Goal: Task Accomplishment & Management: Manage account settings

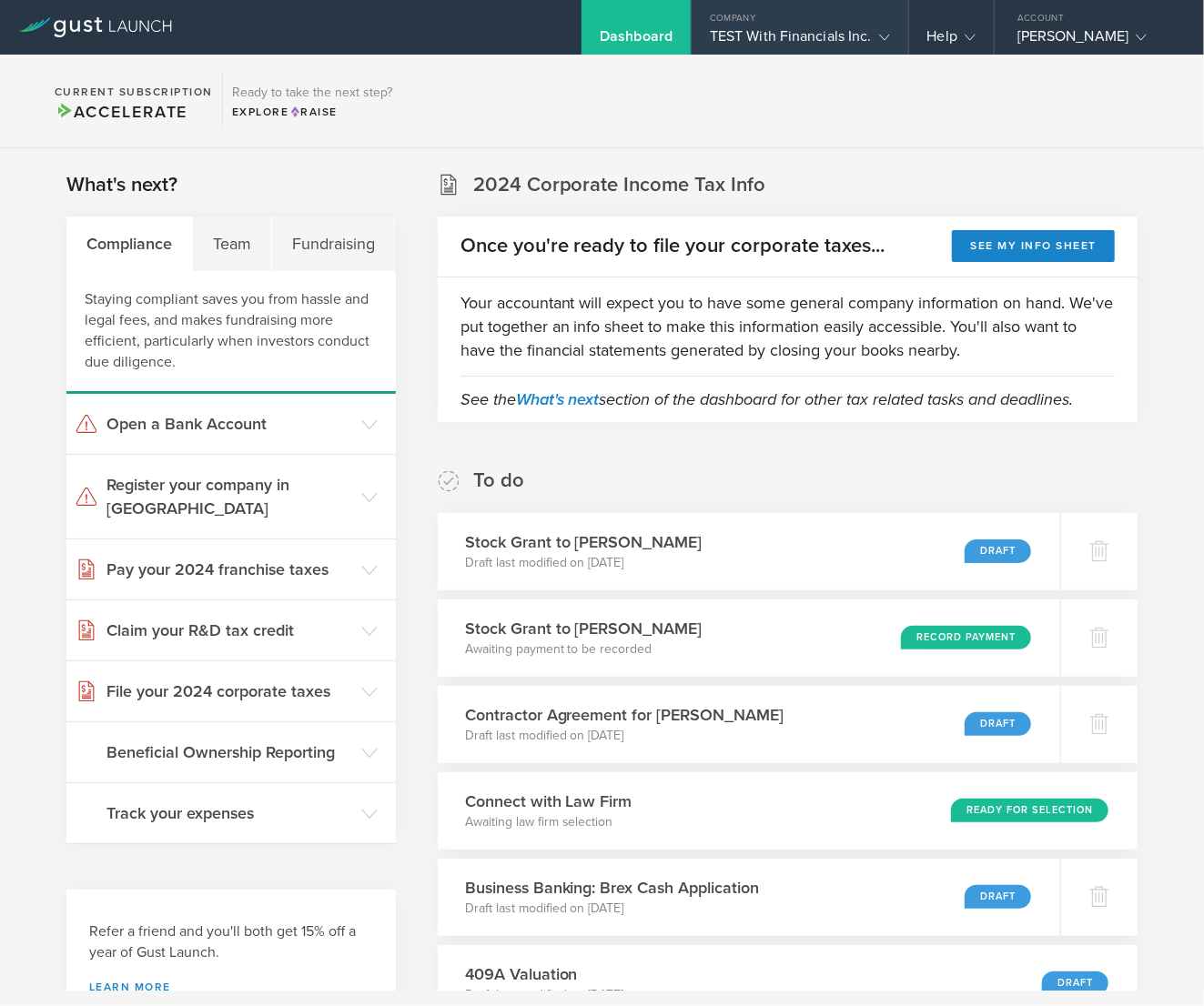
click at [818, 38] on div "TEST With Financials Inc." at bounding box center [800, 41] width 180 height 28
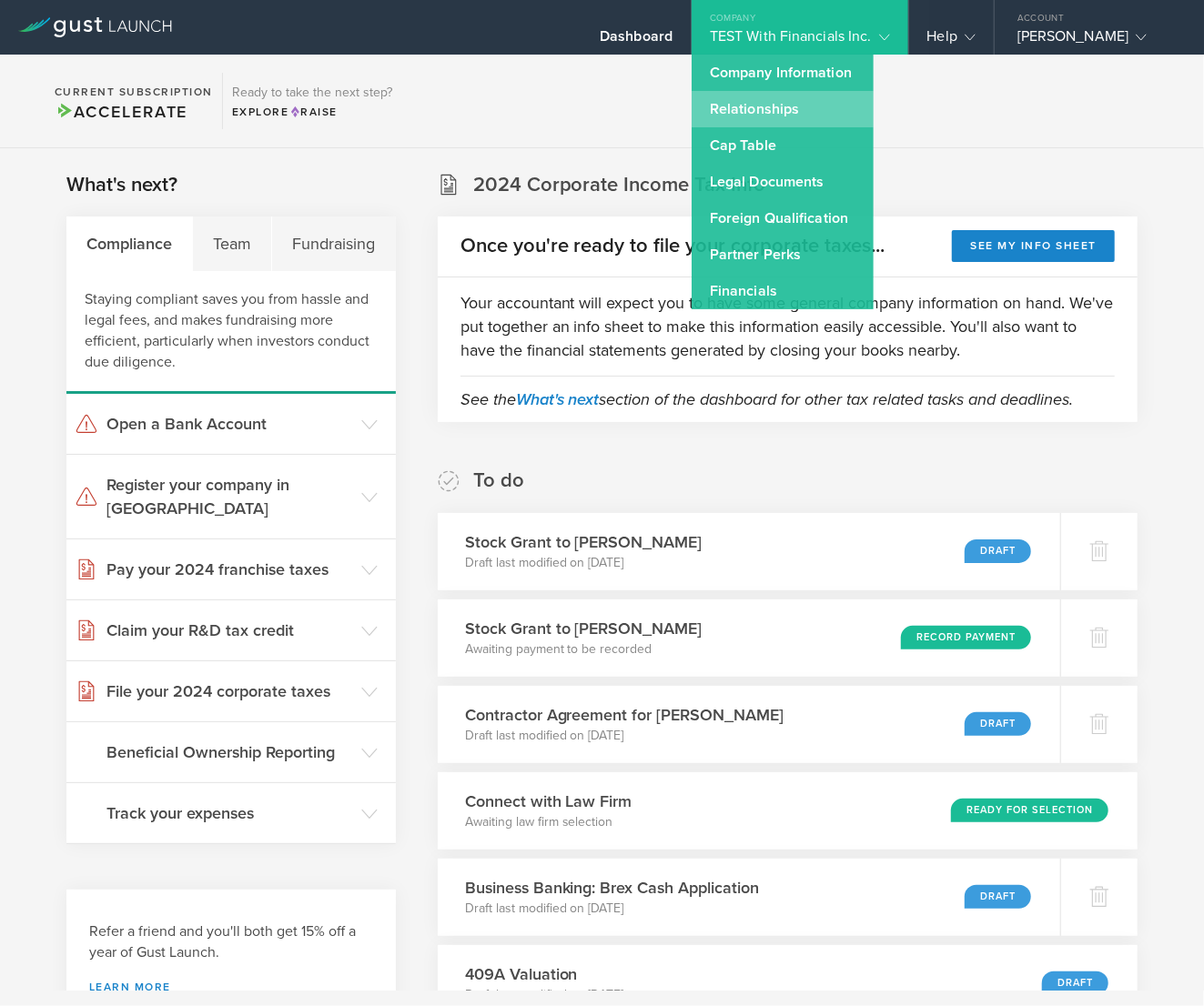
click at [818, 110] on link "Relationships" at bounding box center [782, 108] width 182 height 36
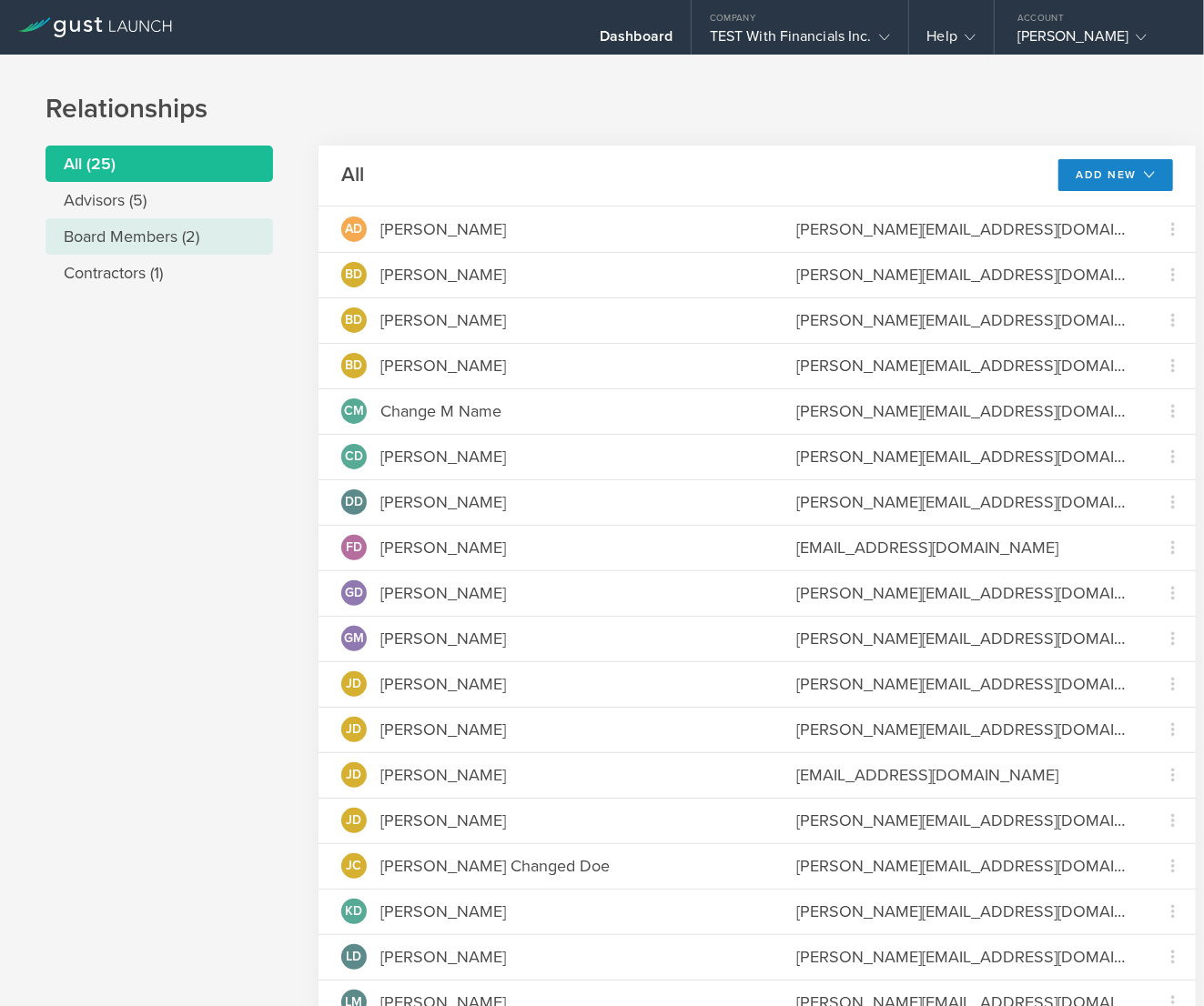
click at [122, 241] on li "Board Members (2)" at bounding box center [159, 236] width 228 height 36
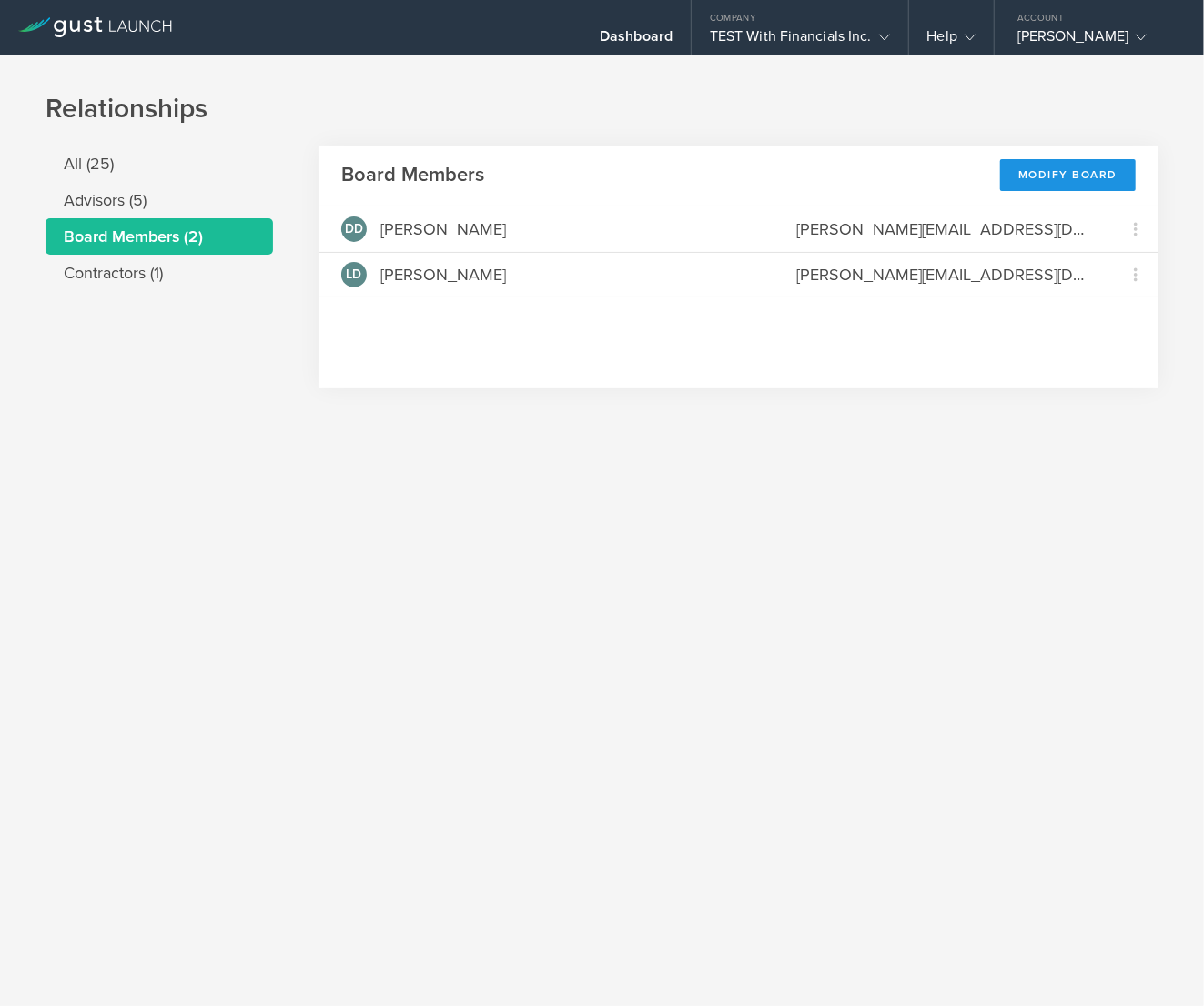
click at [1080, 171] on div "Modify Board" at bounding box center [1067, 175] width 135 height 32
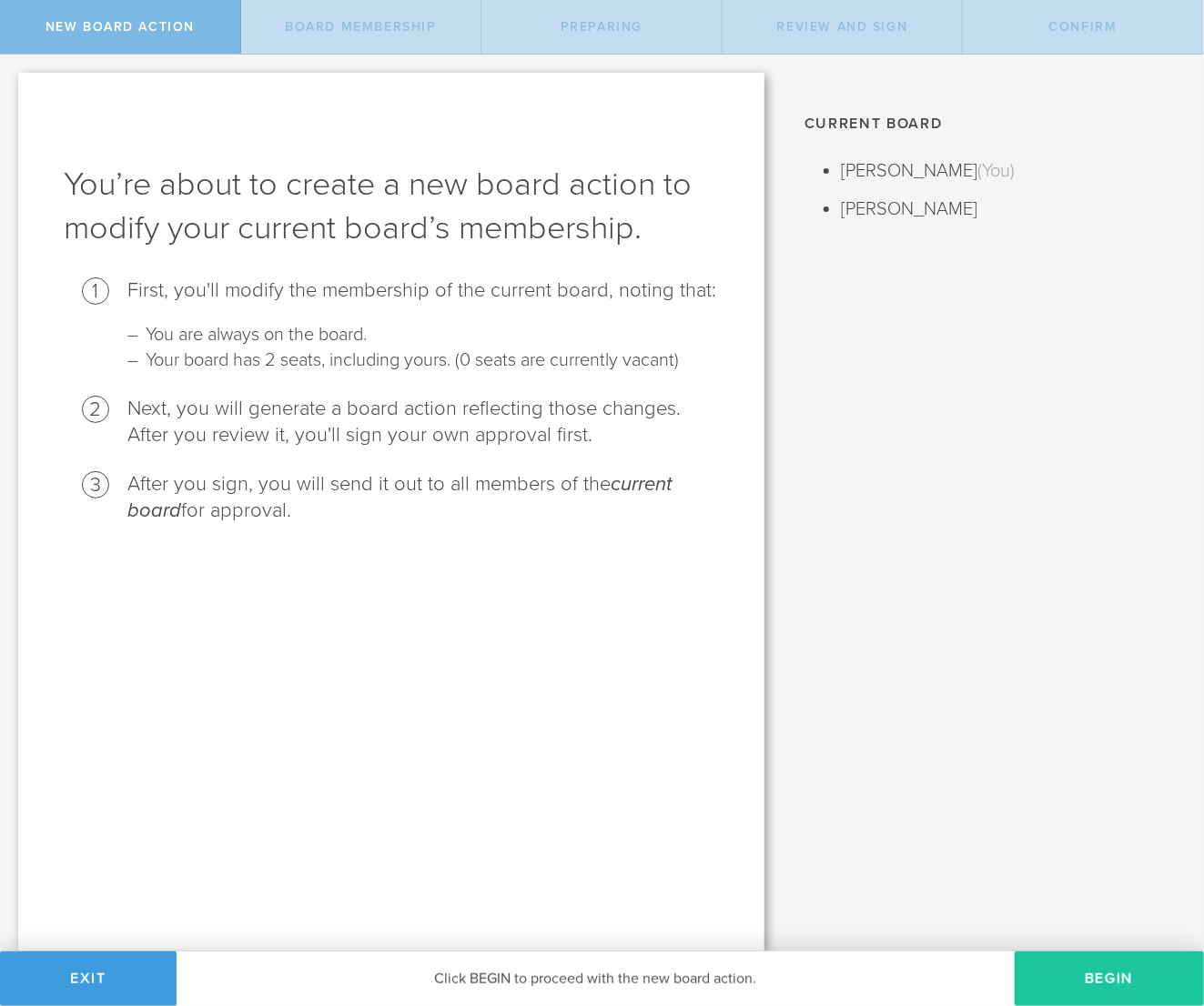
click at [1040, 982] on button "Begin" at bounding box center [1109, 978] width 189 height 54
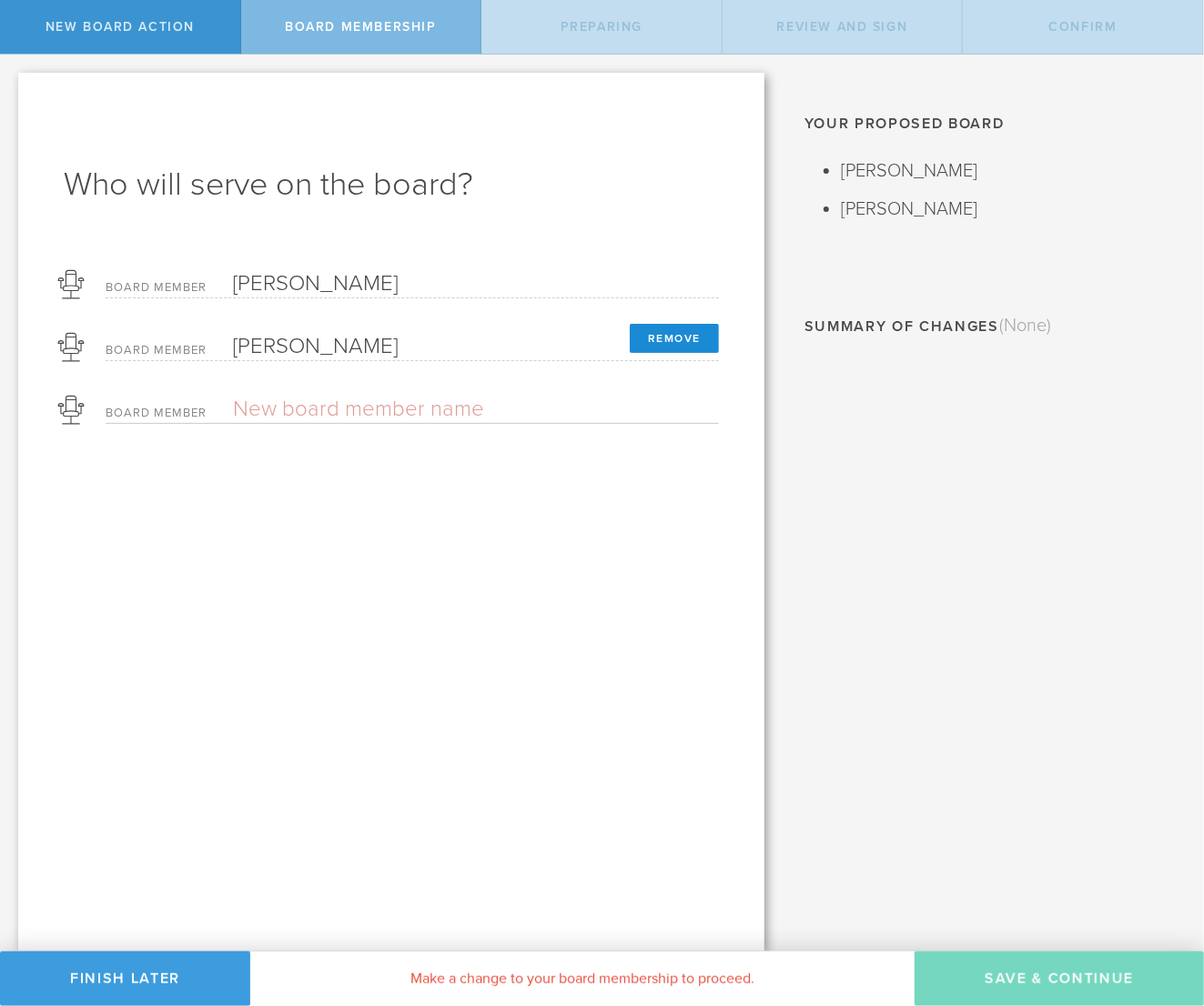
click at [675, 323] on button "Remove" at bounding box center [673, 338] width 89 height 30
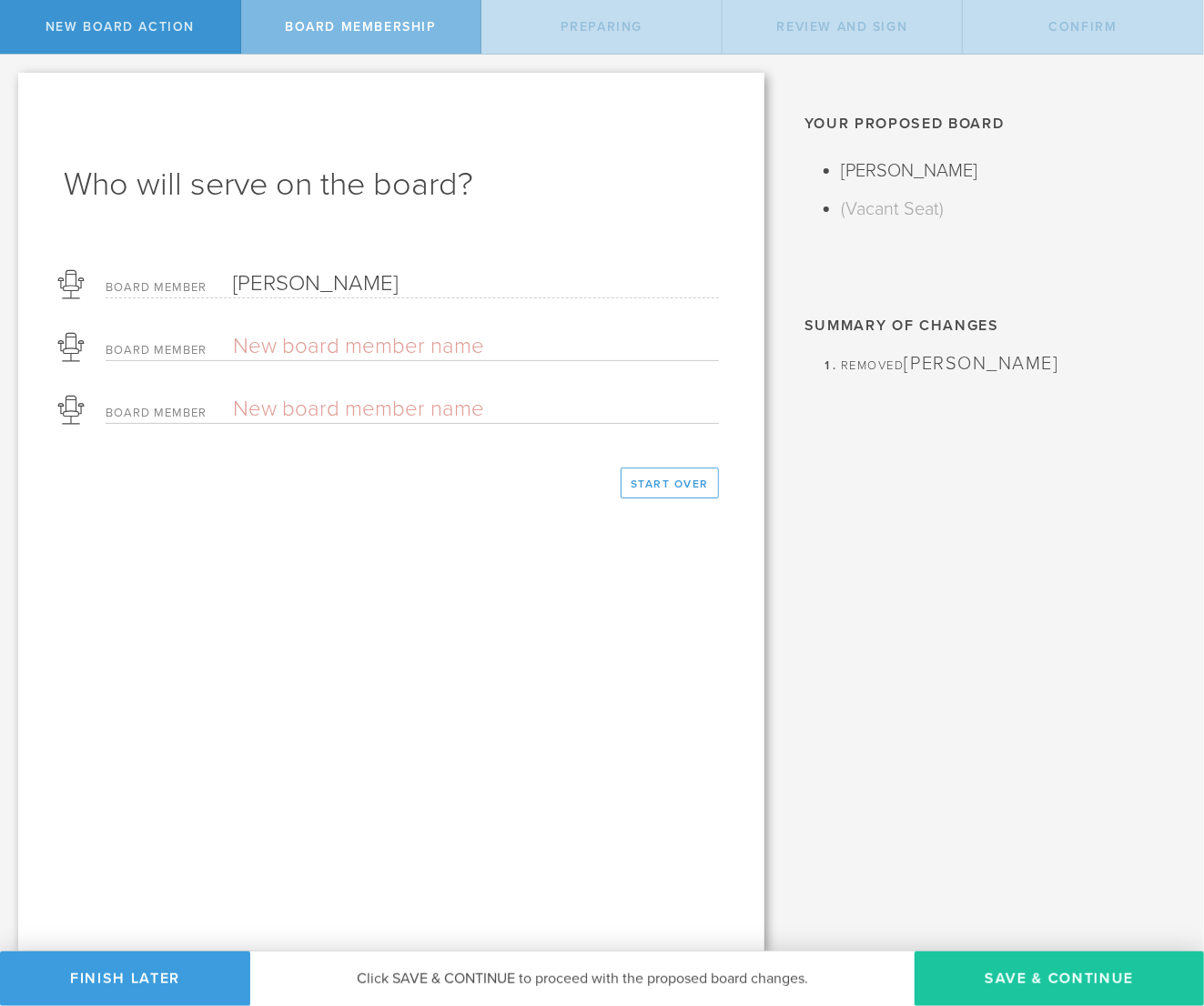
click at [1109, 954] on button "Save & Continue" at bounding box center [1058, 978] width 289 height 54
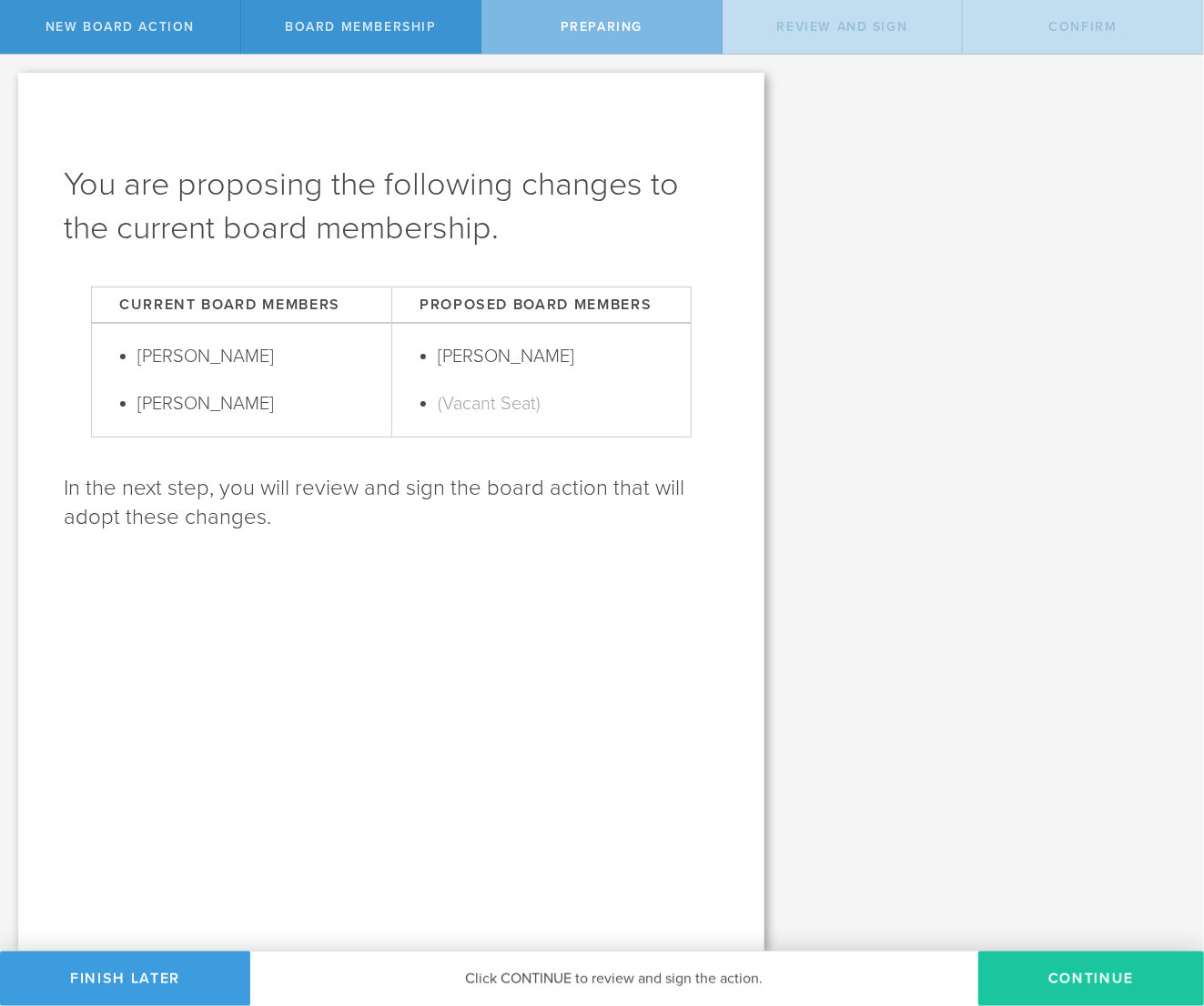
click at [1103, 959] on button "Continue" at bounding box center [1091, 978] width 226 height 54
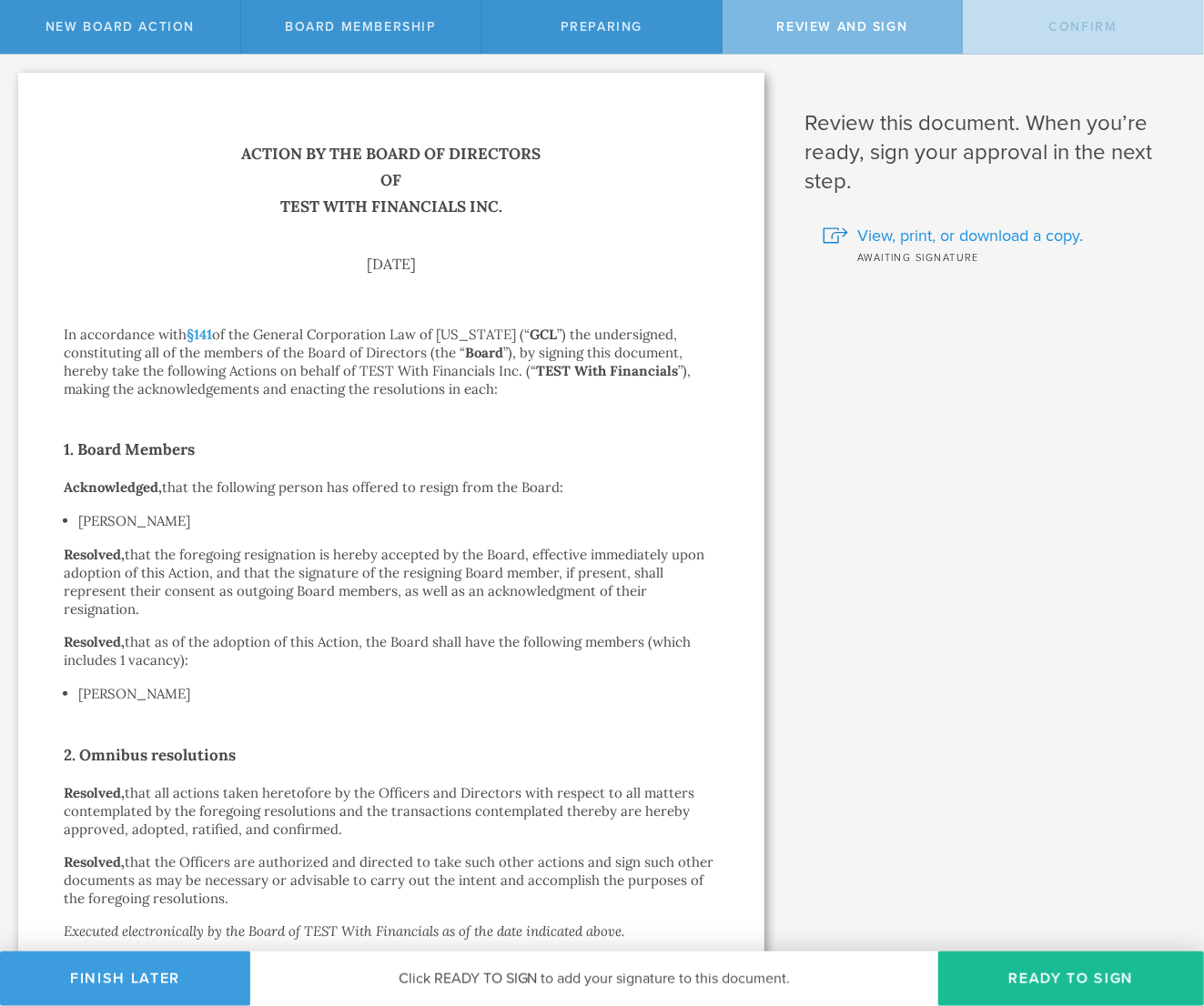
click at [1025, 235] on span "View, print, or download a copy." at bounding box center [969, 236] width 226 height 24
click at [1099, 984] on button "Ready to Sign" at bounding box center [1070, 978] width 265 height 54
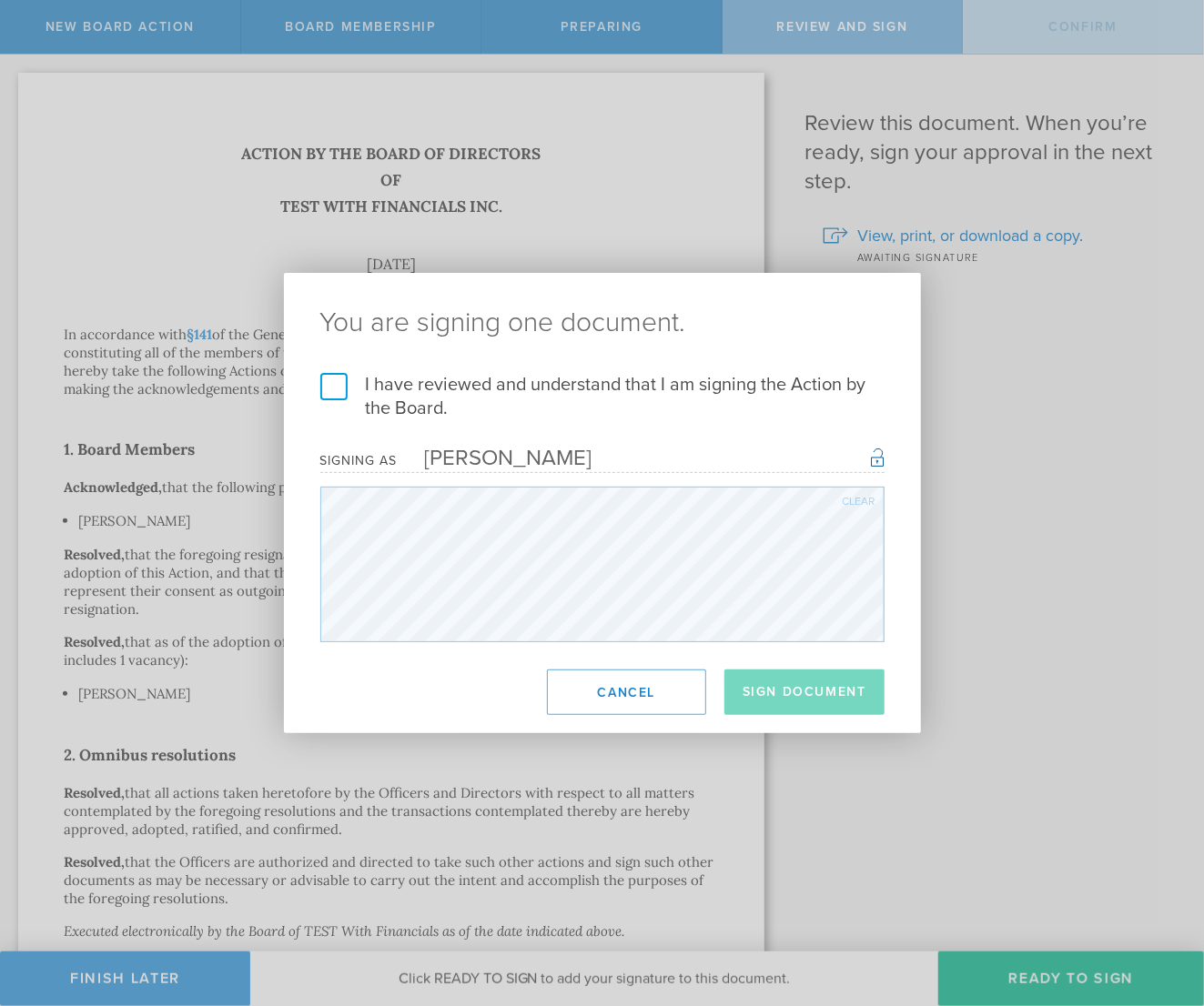
click at [647, 382] on label "I have reviewed and understand that I am signing the Action by the Board." at bounding box center [602, 396] width 564 height 47
click at [0, 0] on input "I have reviewed and understand that I am signing the Action by the Board." at bounding box center [0, 0] width 0 height 0
click at [738, 690] on button "Sign Document" at bounding box center [804, 692] width 160 height 45
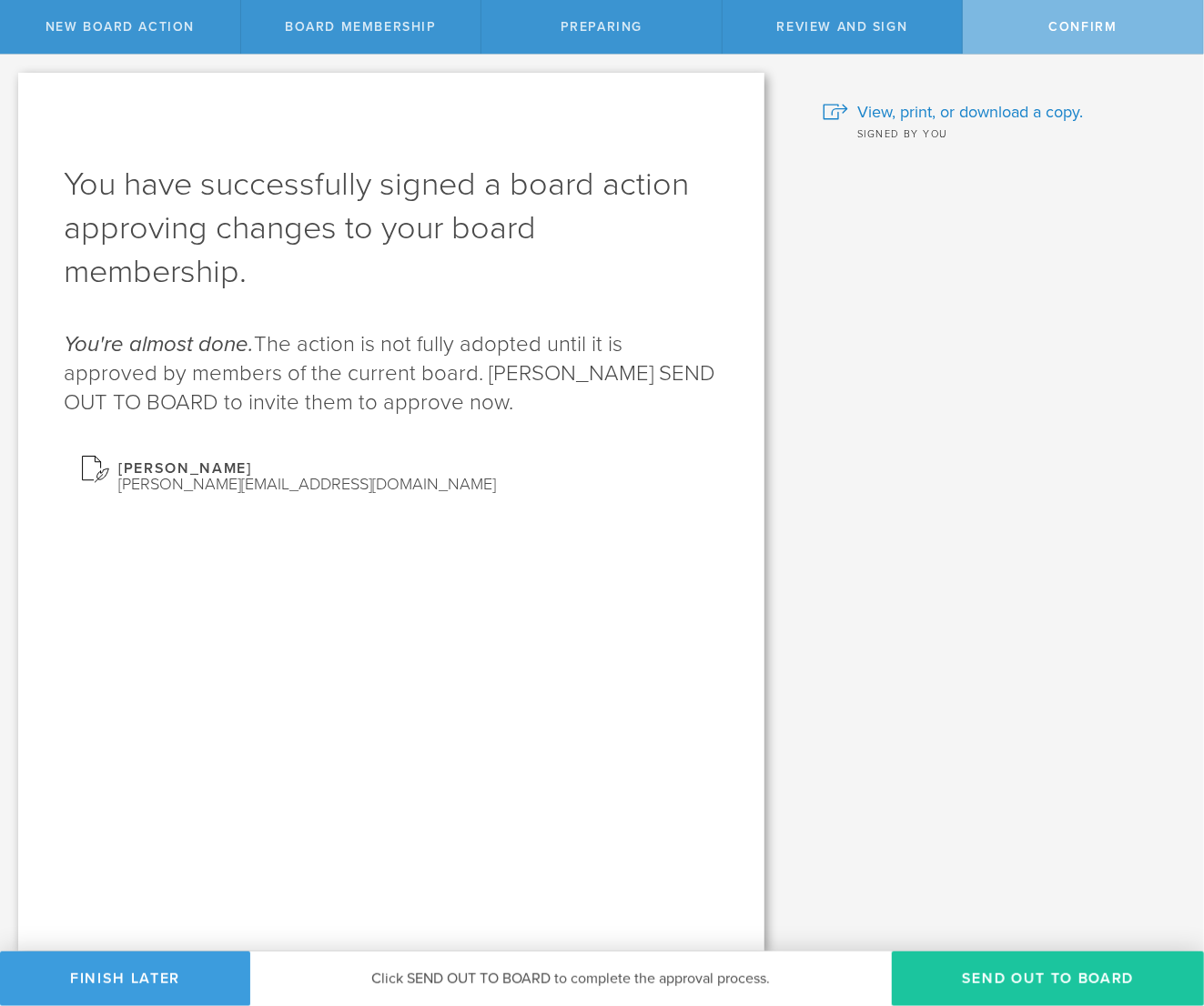
click at [990, 976] on button "Send out to board" at bounding box center [1047, 978] width 312 height 54
